Goal: Task Accomplishment & Management: Manage account settings

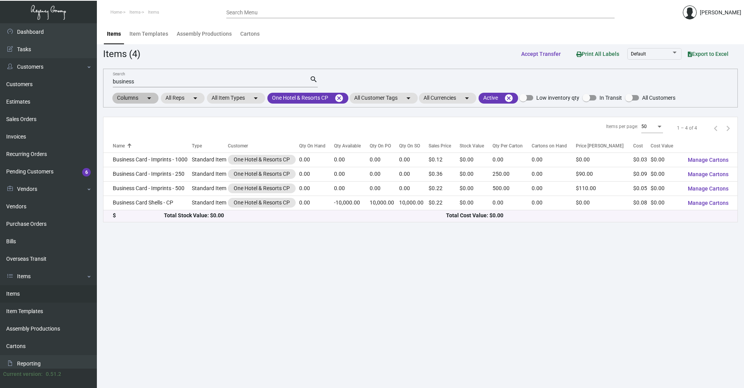
scroll to position [39, 0]
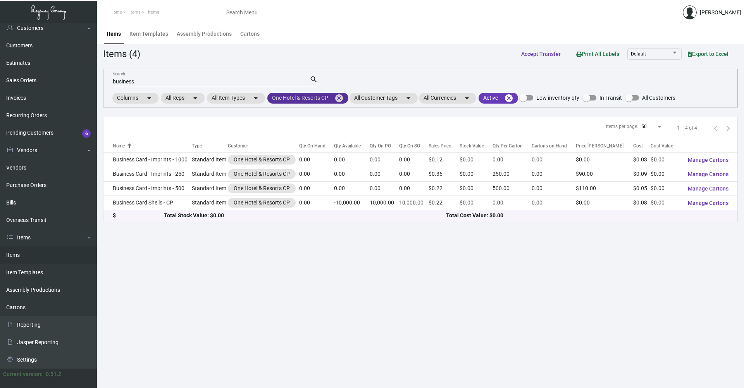
click at [333, 95] on mat-chip "One Hotel & Resorts CP cancel" at bounding box center [307, 98] width 81 height 11
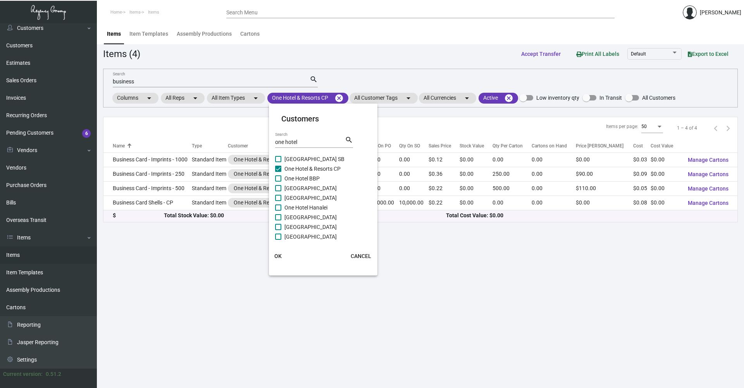
click at [343, 100] on div at bounding box center [372, 194] width 744 height 388
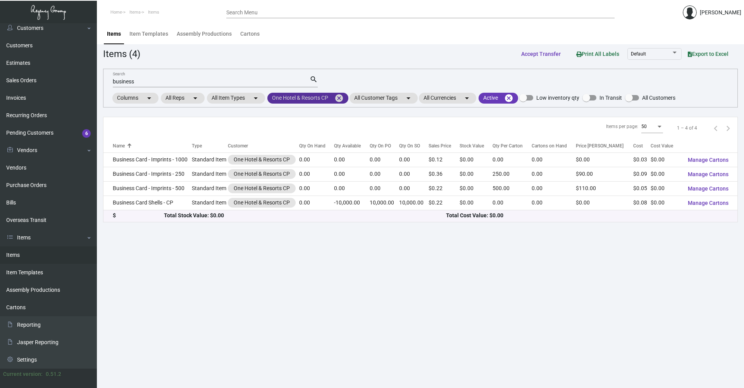
click at [341, 100] on mat-icon "cancel" at bounding box center [338, 97] width 9 height 9
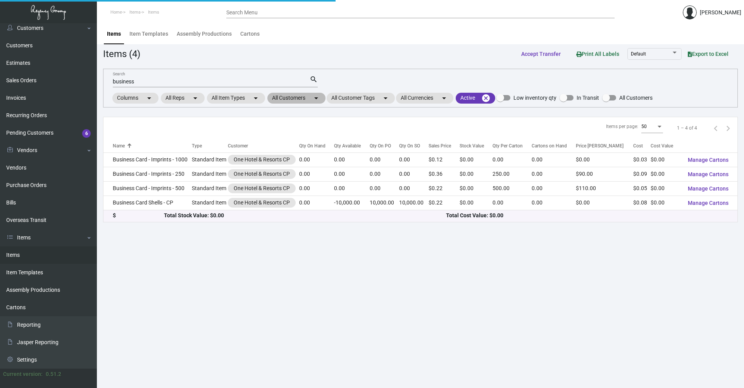
click at [285, 99] on mat-chip "All Customers arrow_drop_down" at bounding box center [296, 98] width 58 height 11
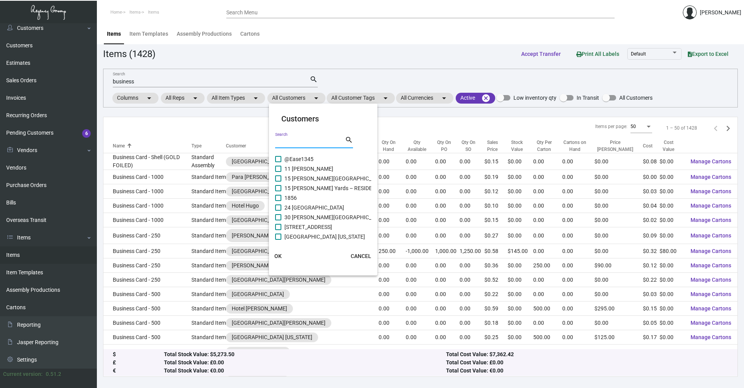
click at [304, 145] on input "Search" at bounding box center [310, 142] width 70 height 6
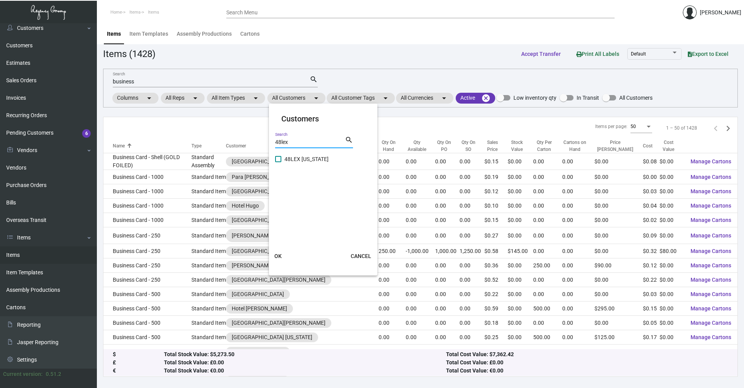
type input "48lex"
click at [280, 157] on span at bounding box center [278, 159] width 6 height 6
click at [278, 162] on input "48LEX [US_STATE]" at bounding box center [278, 162] width 0 height 0
checkbox input "true"
click at [278, 257] on span "OK" at bounding box center [277, 256] width 7 height 6
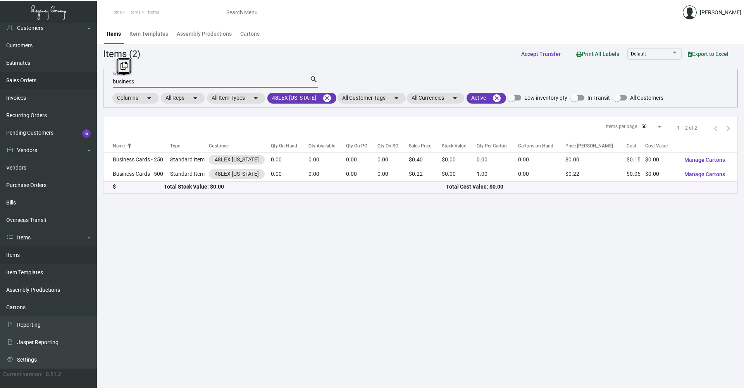
drag, startPoint x: 135, startPoint y: 79, endPoint x: 89, endPoint y: 82, distance: 46.2
click at [88, 81] on div "Dashboard Dashboard Tasks Customers Customers Estimates Sales Orders Invoices R…" at bounding box center [372, 205] width 744 height 364
type input "key"
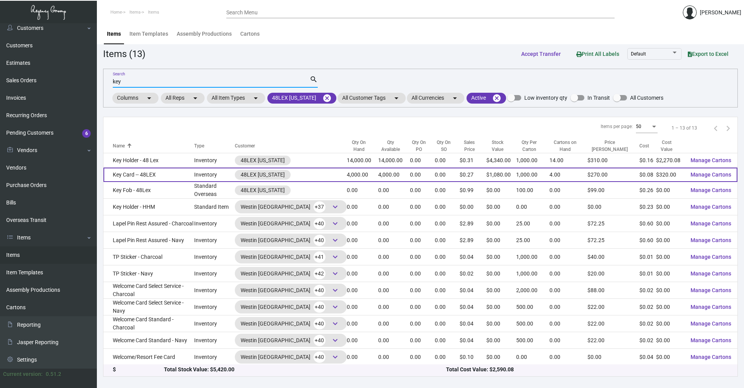
click at [175, 168] on td "Key Card -- 48LEX" at bounding box center [148, 174] width 91 height 14
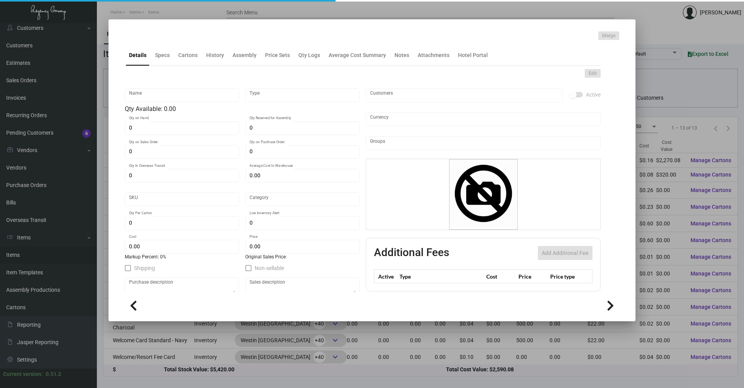
type input "Key Card -- 48LEX"
type input "Inventory"
type input "4,000"
type input "5,000"
type input "$ 0.0845"
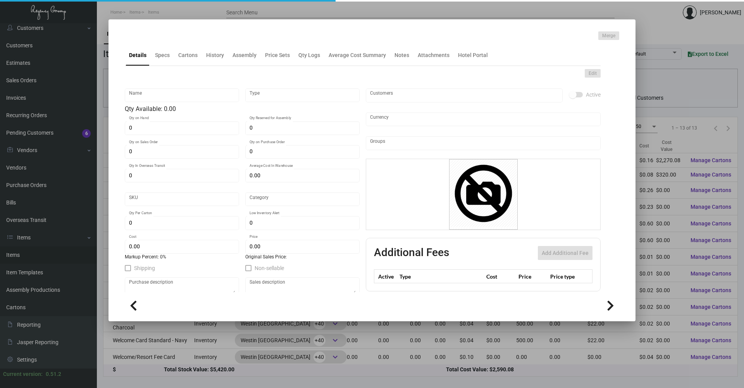
type input "115"
type input "Standard"
type input "1,000"
type input "5,000"
type input "$ 0.08"
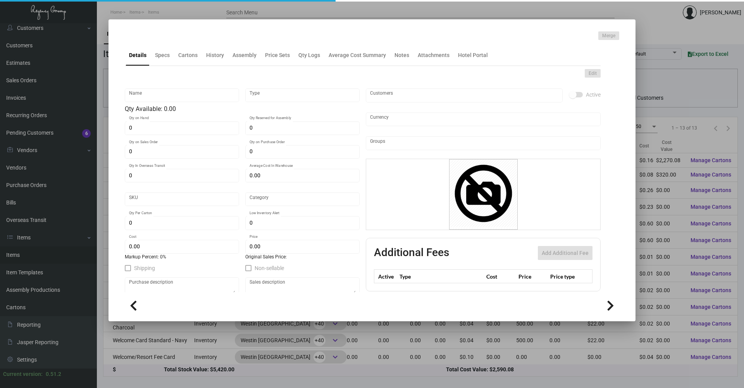
type input "$ 0.27"
type textarea "Keys: size CR80, #30 mill white plastic material, printing 2/2, RFID key cards …"
checkbox input "true"
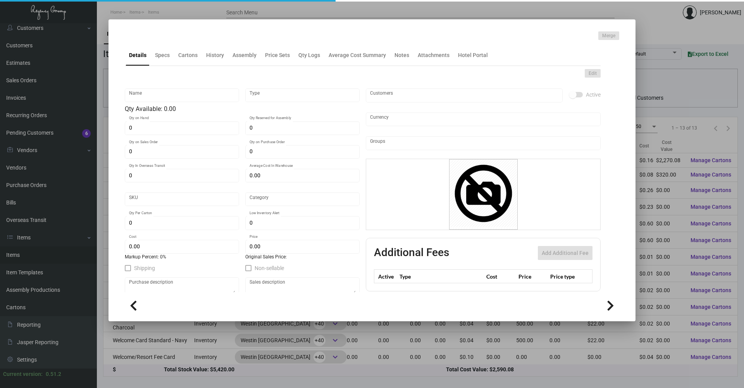
type input "United States Dollar $"
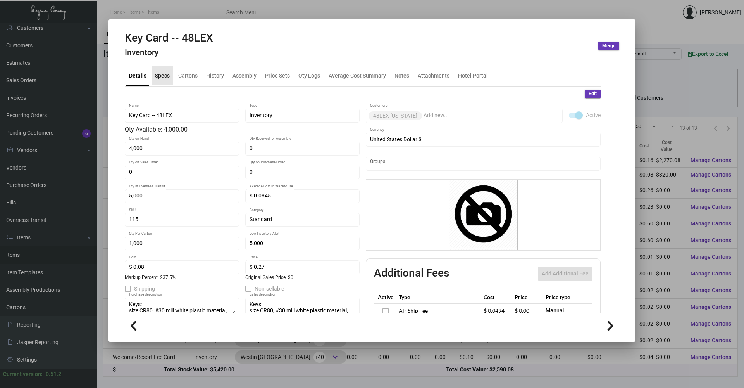
click at [160, 74] on div "Specs" at bounding box center [162, 75] width 15 height 8
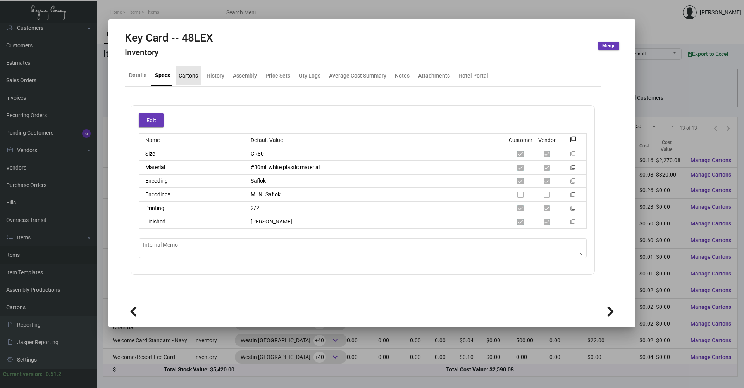
click at [177, 78] on div "Cartons" at bounding box center [189, 75] width 26 height 19
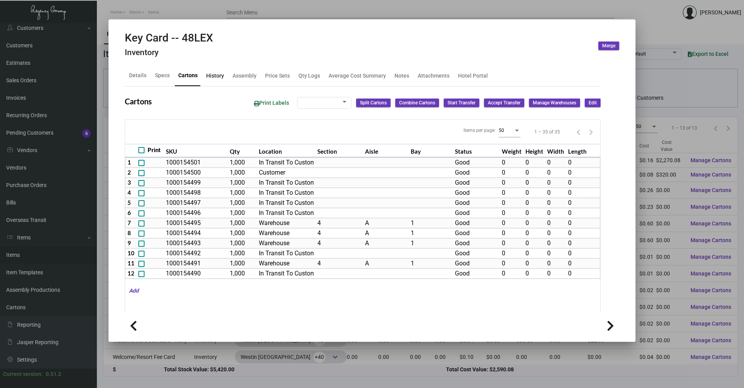
click at [212, 76] on div "History" at bounding box center [215, 75] width 18 height 8
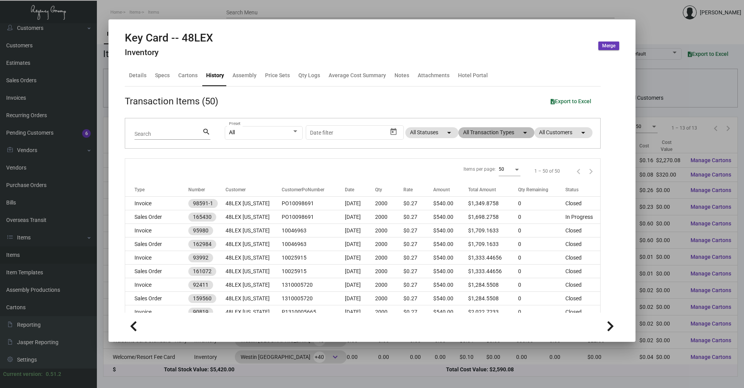
click at [500, 129] on mat-chip "All Transaction Types arrow_drop_down" at bounding box center [496, 132] width 76 height 11
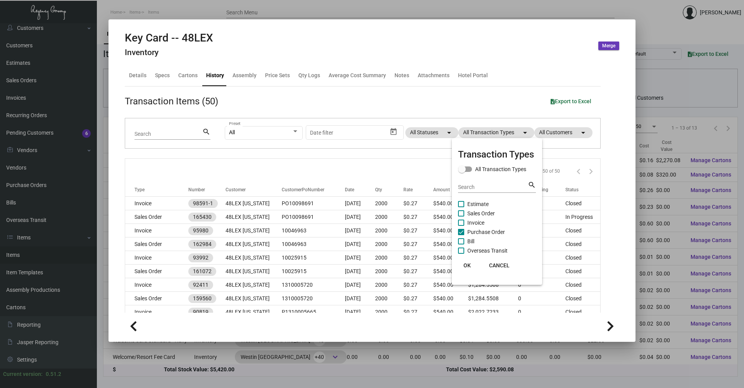
click at [462, 231] on span at bounding box center [461, 232] width 6 height 6
click at [461, 235] on input "Purchase Order" at bounding box center [461, 235] width 0 height 0
checkbox input "false"
click at [461, 204] on span at bounding box center [461, 204] width 6 height 6
click at [461, 207] on input "Estimate" at bounding box center [461, 207] width 0 height 0
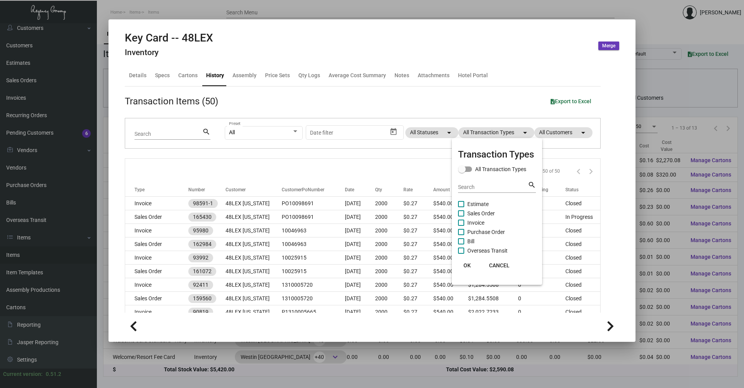
checkbox input "true"
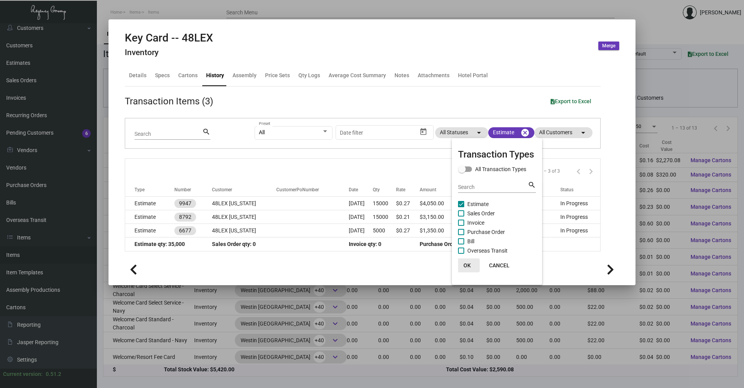
click at [469, 263] on span "OK" at bounding box center [467, 265] width 7 height 6
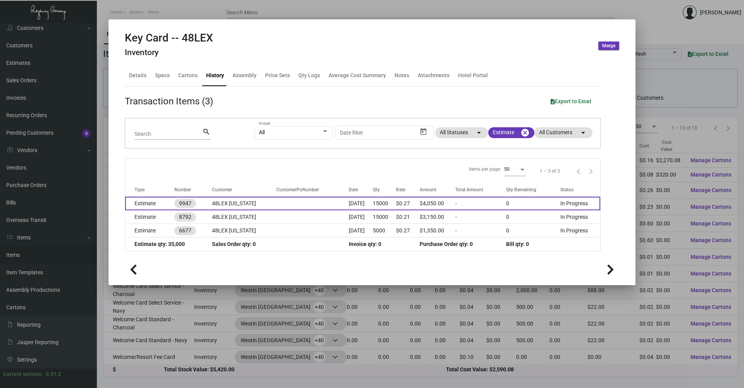
click at [255, 199] on td "48LEX [US_STATE]" at bounding box center [244, 203] width 64 height 14
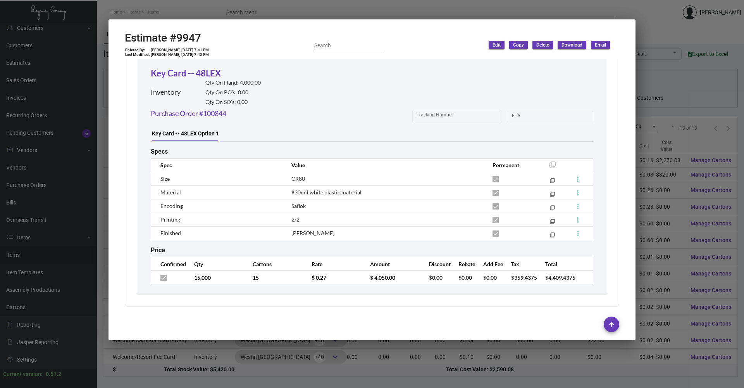
scroll to position [698, 0]
click at [486, 372] on div at bounding box center [372, 194] width 744 height 388
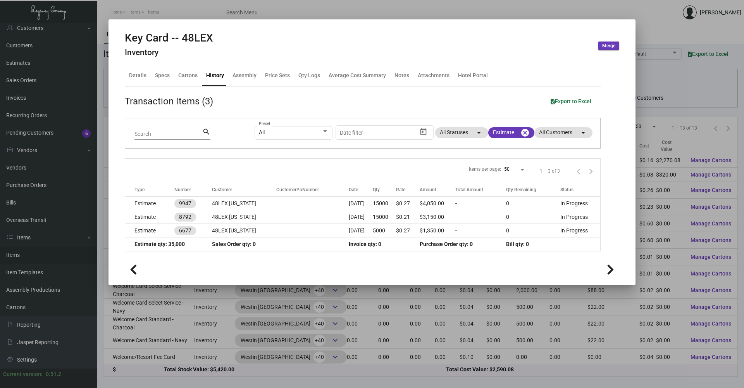
click at [585, 7] on div at bounding box center [372, 194] width 744 height 388
